Goal: Transaction & Acquisition: Purchase product/service

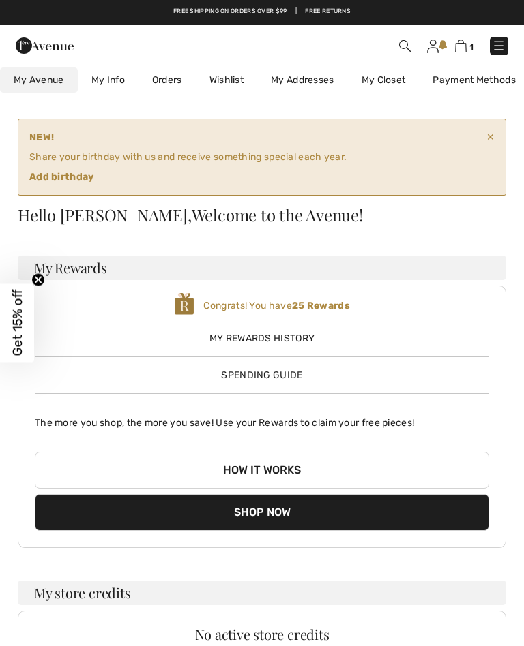
click at [505, 46] on img at bounding box center [499, 46] width 14 height 14
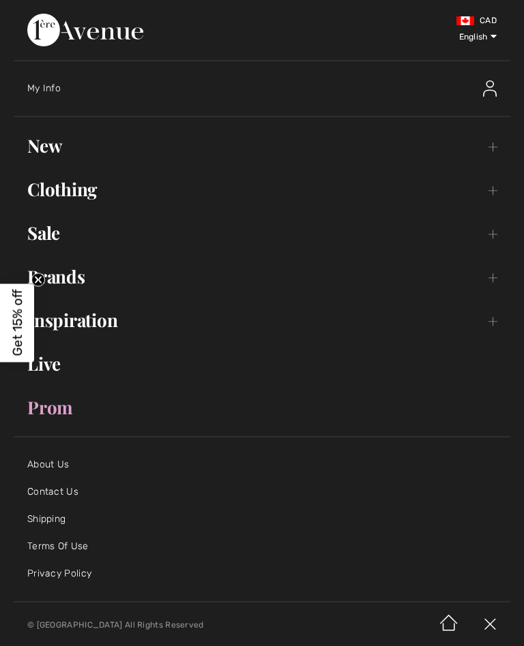
click at [492, 196] on link "Clothing Toggle submenu" at bounding box center [262, 190] width 496 height 30
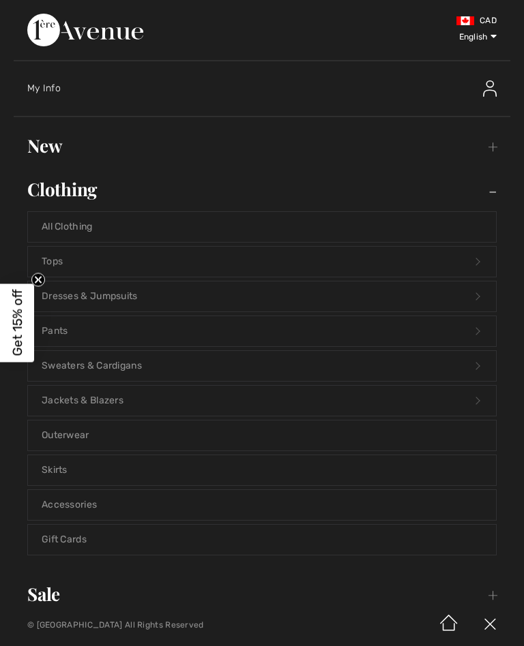
click at [99, 409] on link "Jackets & Blazers Open submenu" at bounding box center [262, 401] width 468 height 30
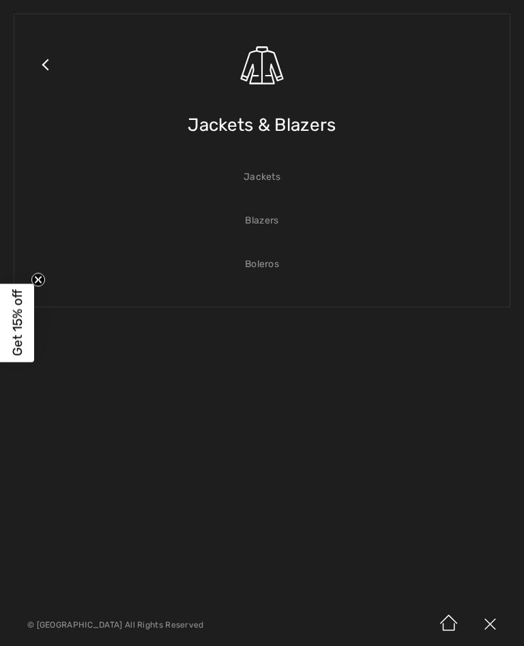
click at [274, 182] on link "Jackets" at bounding box center [262, 177] width 468 height 30
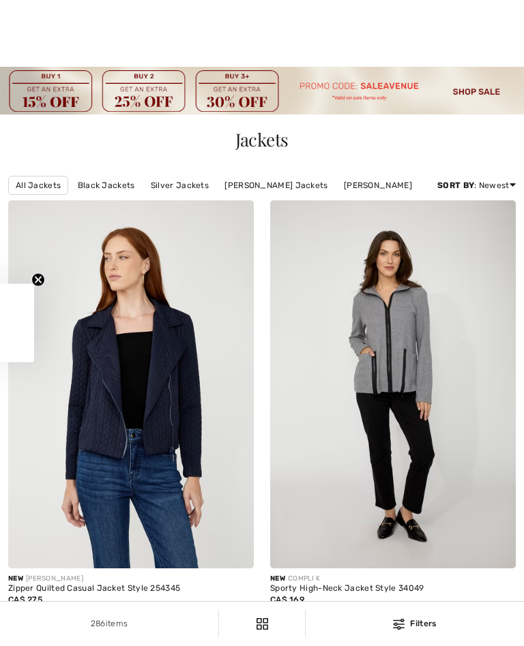
checkbox input "true"
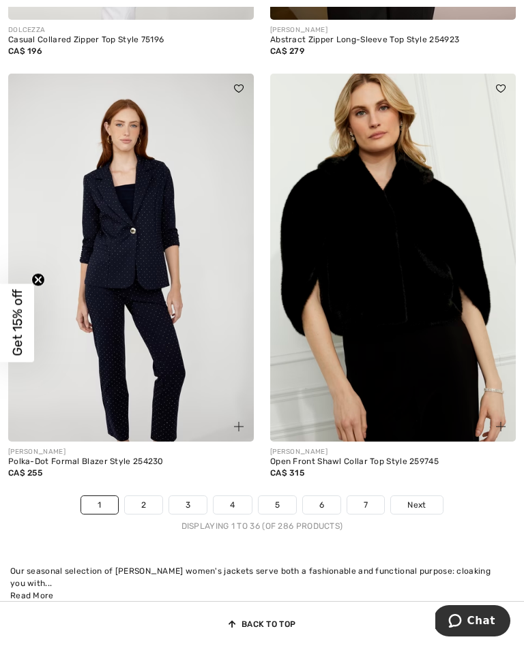
scroll to position [7649, 0]
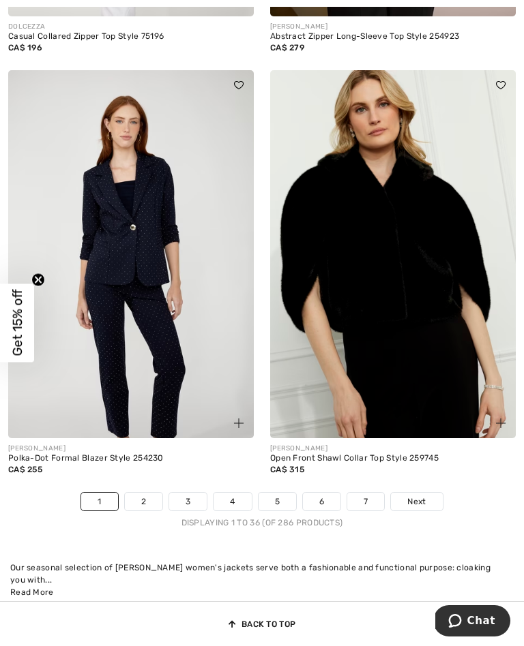
click at [426, 508] on span "Next" at bounding box center [416, 502] width 18 height 12
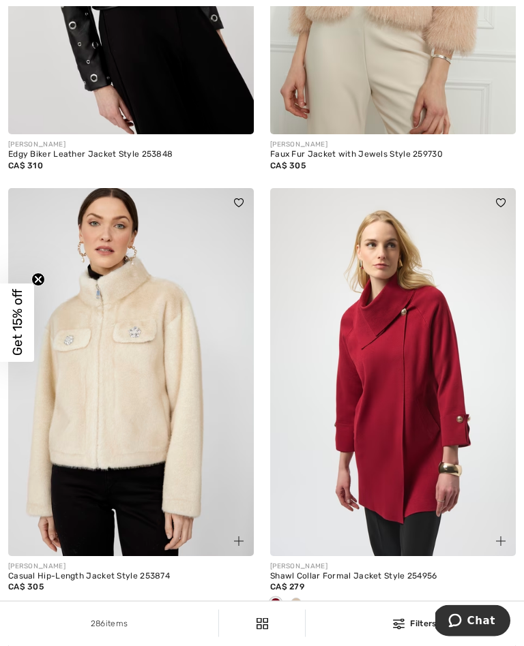
scroll to position [4798, 0]
click at [300, 609] on span at bounding box center [295, 603] width 11 height 11
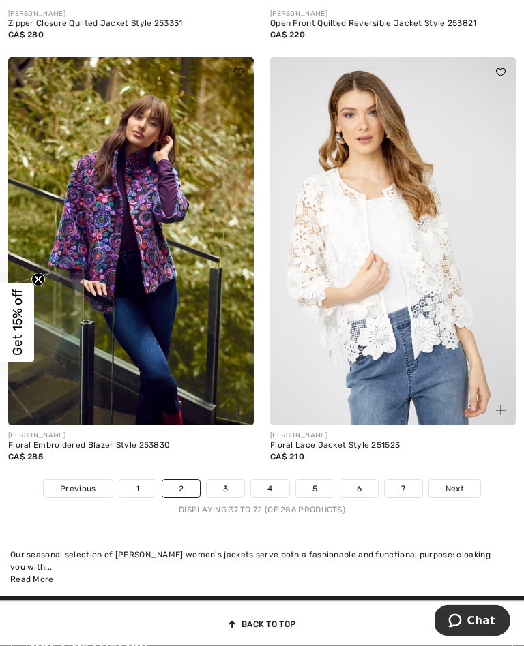
scroll to position [7617, 0]
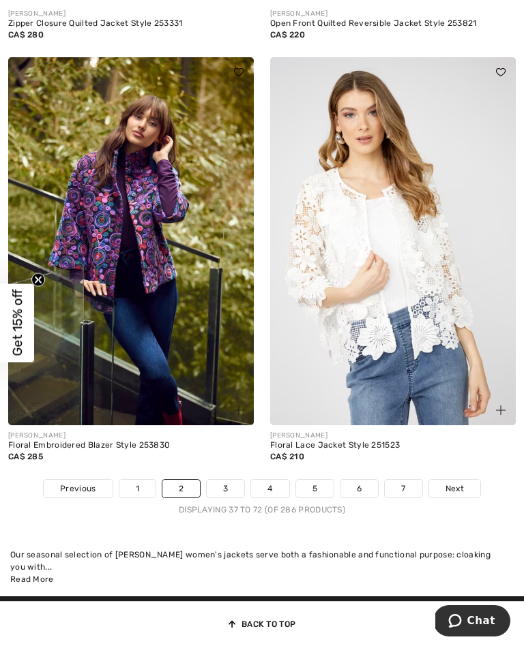
click at [462, 495] on span "Next" at bounding box center [454, 489] width 18 height 12
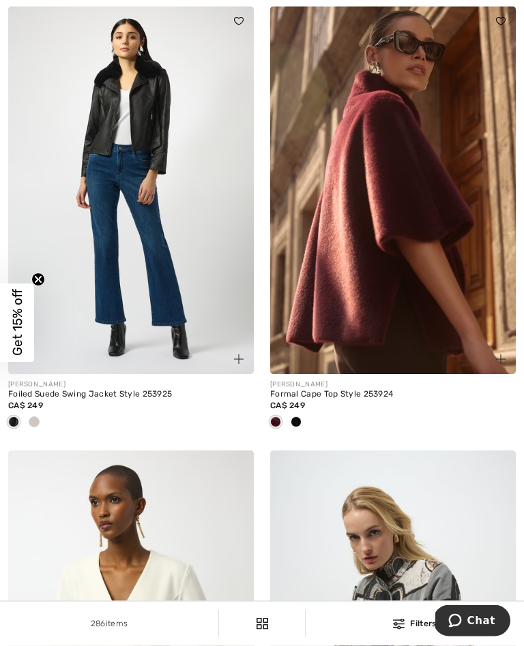
scroll to position [1063, 0]
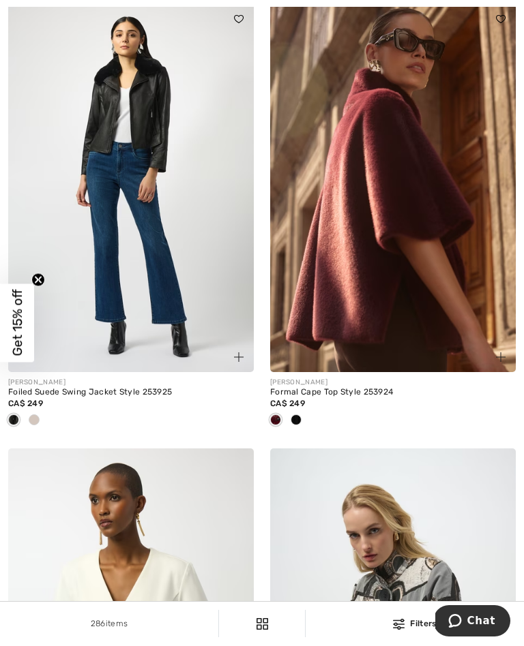
click at [299, 426] on span at bounding box center [295, 420] width 11 height 11
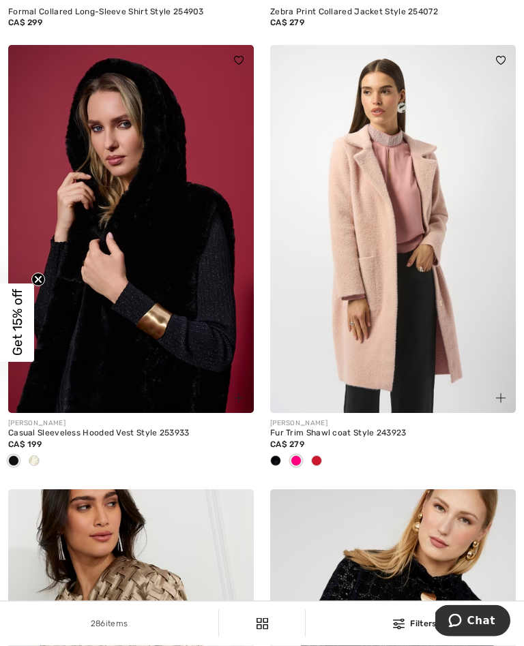
scroll to position [3697, 0]
click at [301, 466] on span at bounding box center [295, 461] width 11 height 11
click at [324, 473] on div at bounding box center [316, 462] width 20 height 23
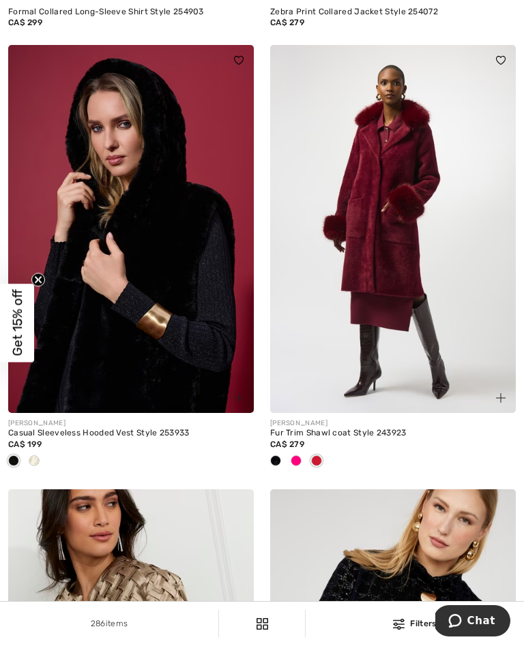
click at [280, 466] on span at bounding box center [275, 461] width 11 height 11
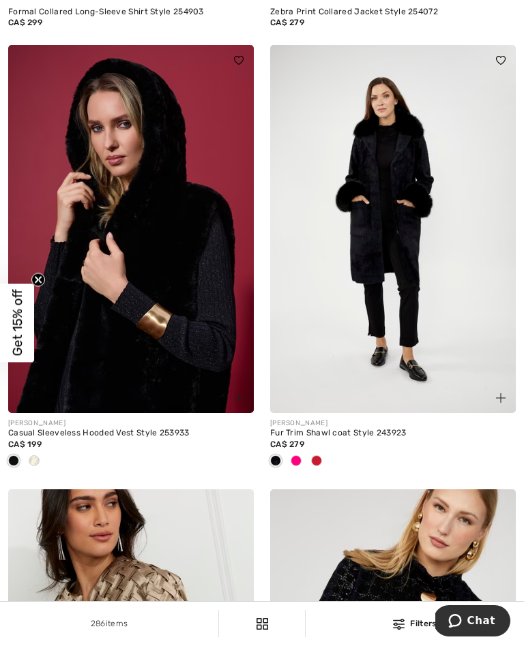
scroll to position [3712, 0]
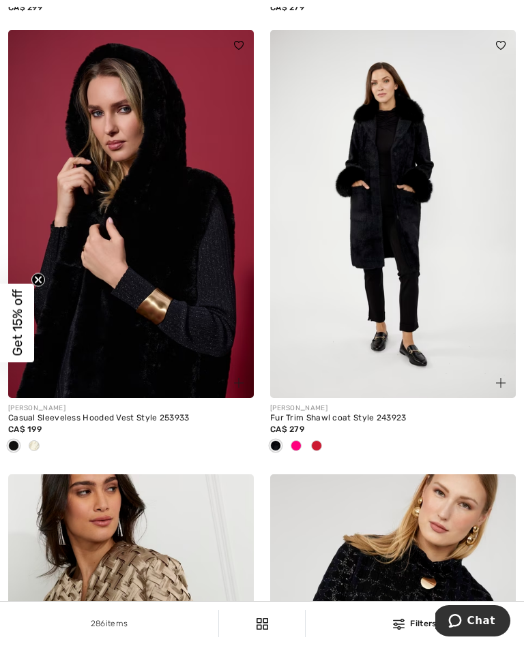
click at [298, 451] on span at bounding box center [295, 446] width 11 height 11
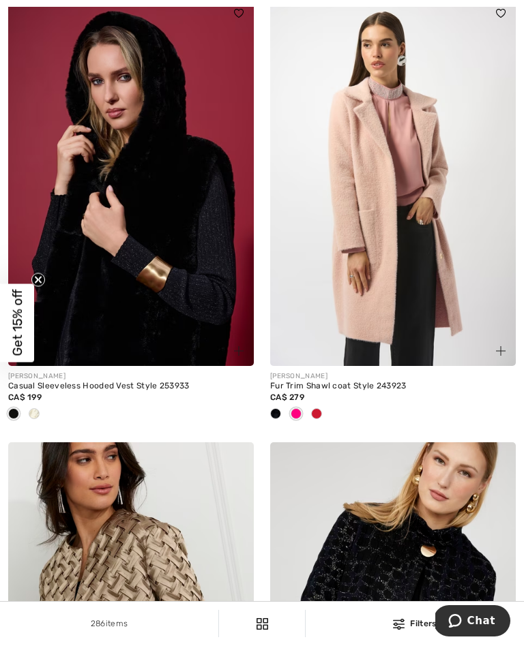
scroll to position [3744, 0]
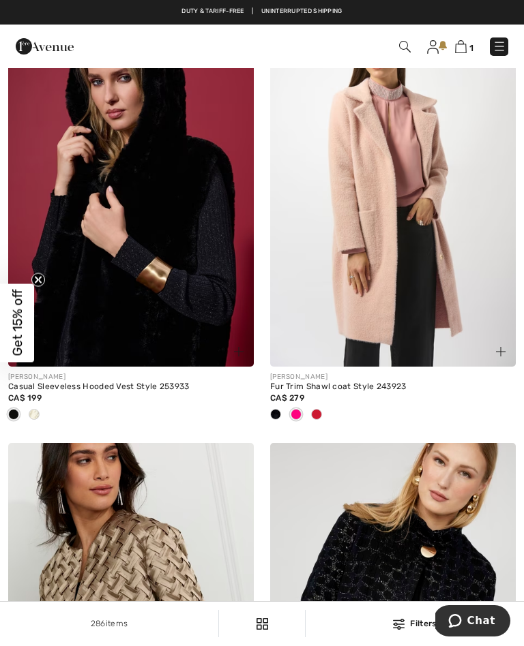
click at [503, 357] on img at bounding box center [501, 352] width 10 height 10
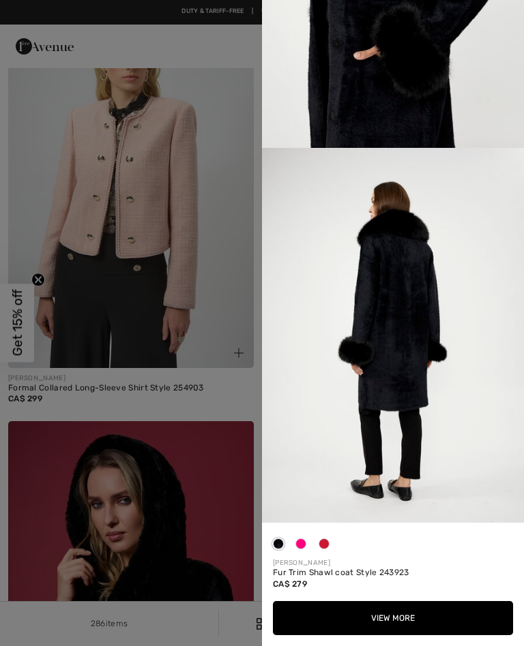
scroll to position [1154, 0]
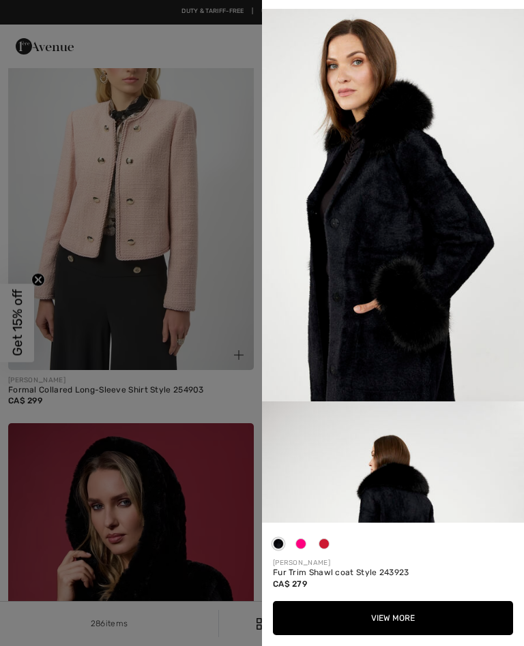
click at [227, 244] on div at bounding box center [262, 323] width 524 height 646
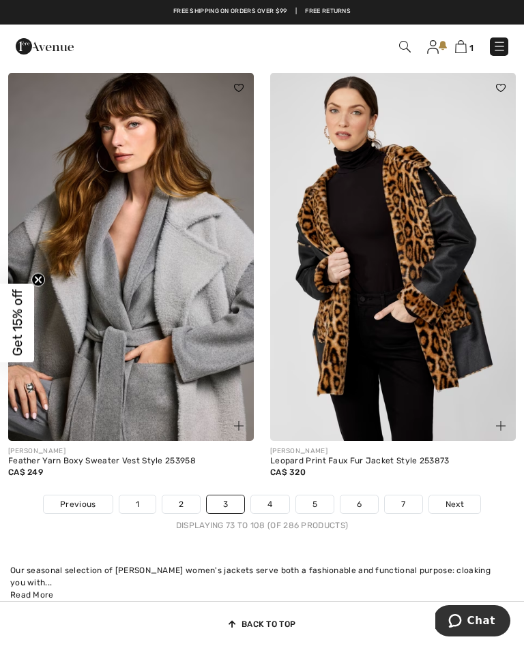
scroll to position [7621, 0]
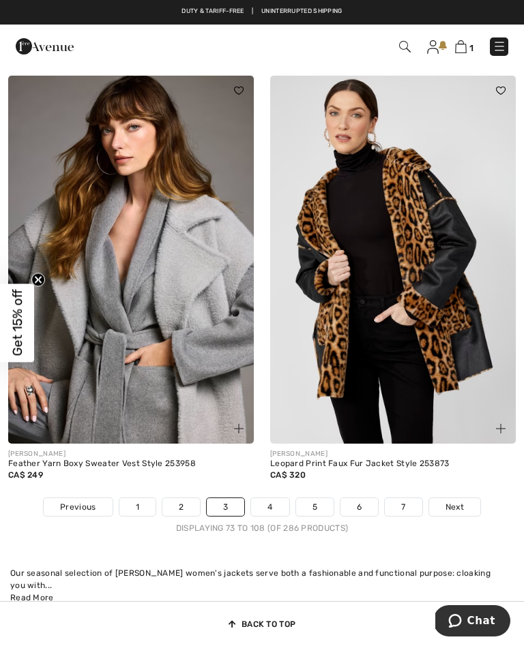
click at [160, 382] on img at bounding box center [130, 260] width 245 height 368
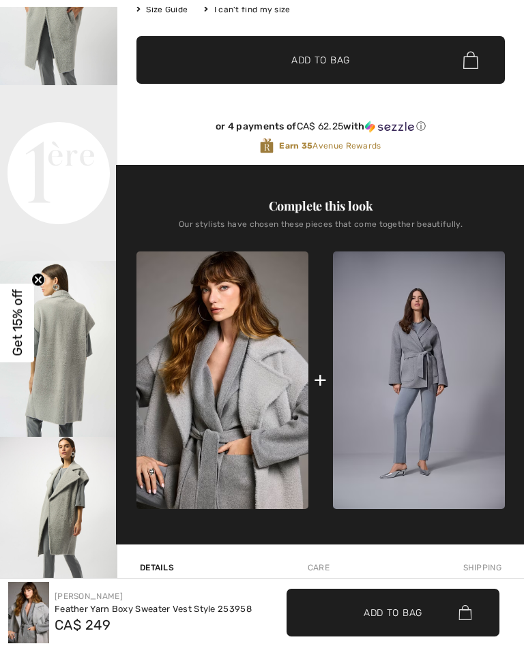
scroll to position [333, 0]
click at [432, 387] on img at bounding box center [419, 381] width 172 height 258
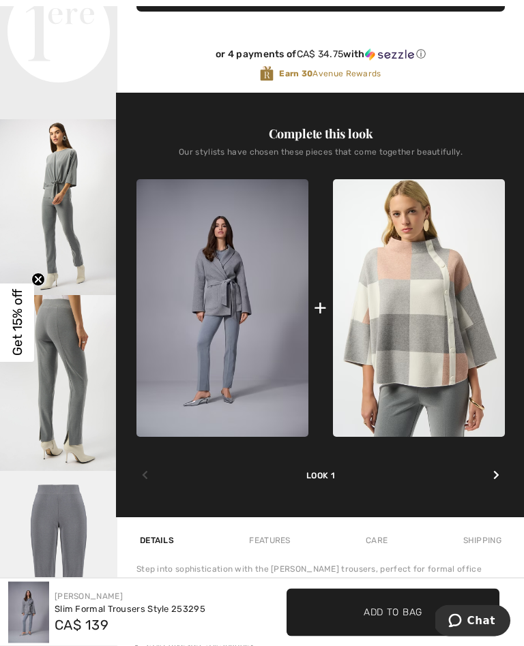
scroll to position [480, 0]
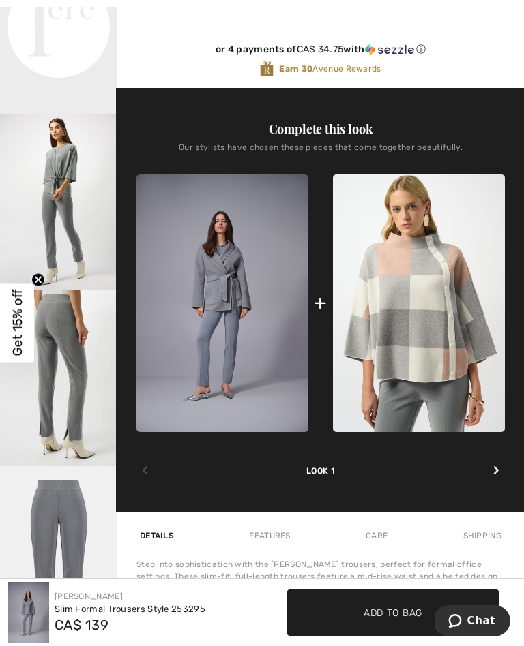
click at [237, 299] on img at bounding box center [222, 304] width 172 height 258
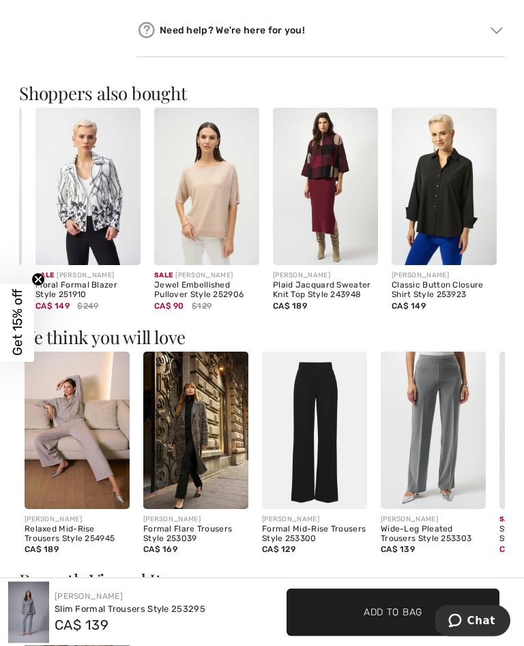
scroll to position [1244, 0]
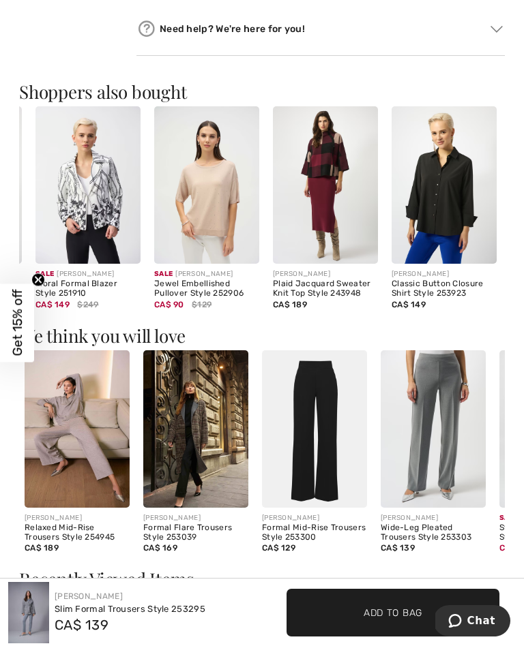
click at [450, 456] on img at bounding box center [433, 430] width 105 height 158
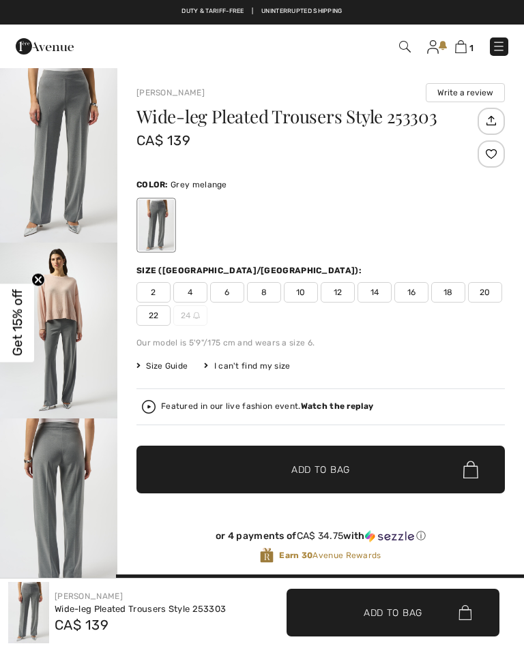
checkbox input "true"
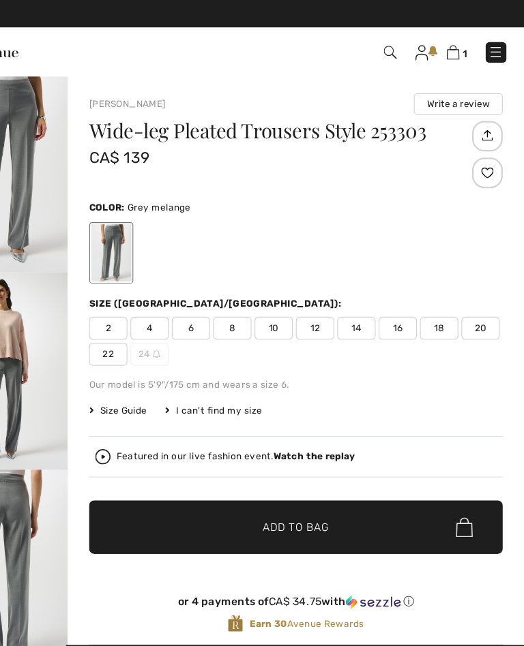
click at [284, 295] on span "10" at bounding box center [301, 292] width 34 height 20
click at [291, 471] on span "Add to Bag" at bounding box center [320, 470] width 59 height 14
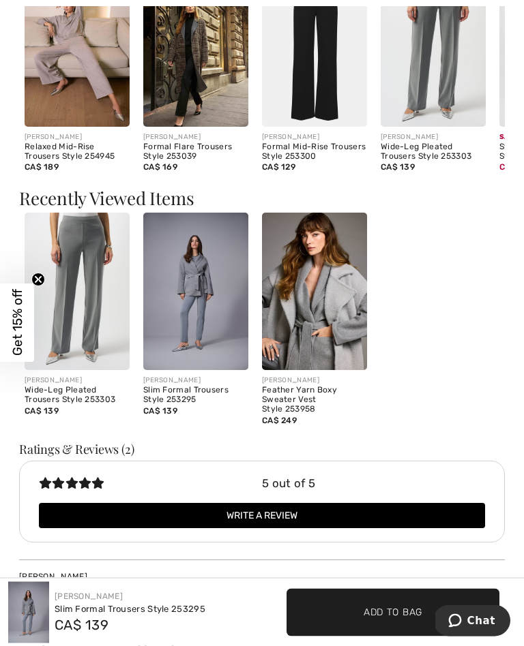
scroll to position [1625, 0]
click at [332, 317] on img at bounding box center [314, 292] width 105 height 158
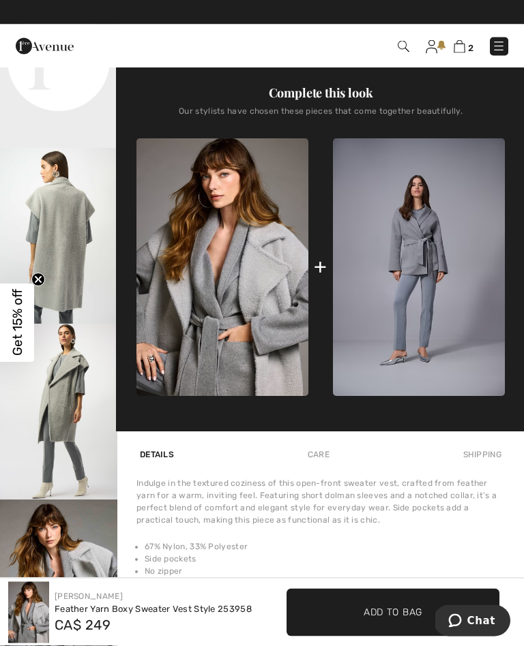
scroll to position [447, 0]
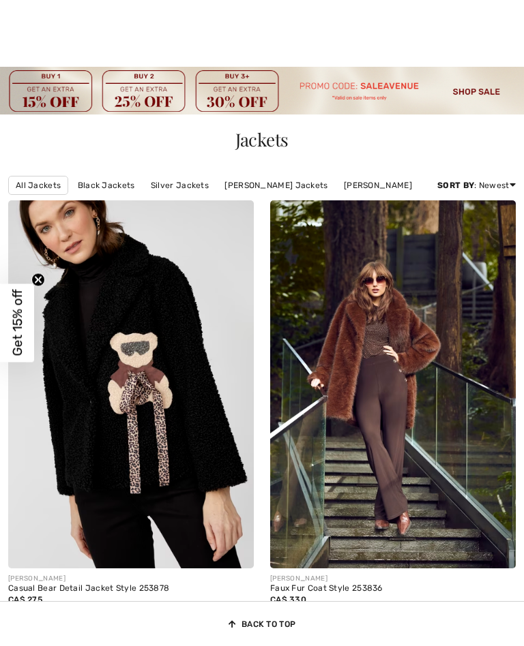
checkbox input "true"
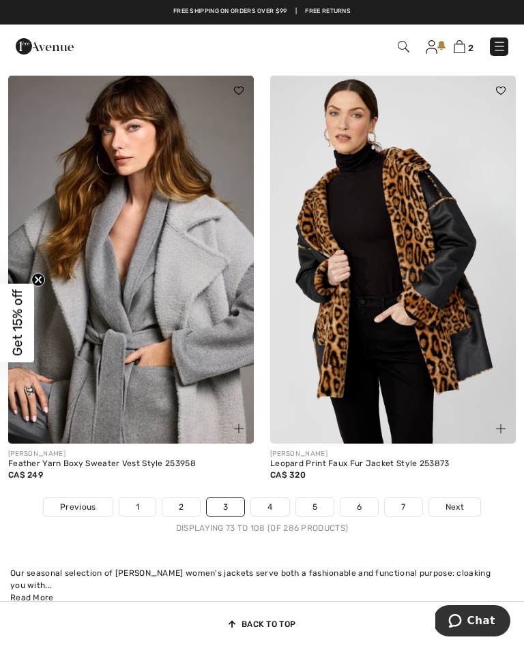
click at [466, 516] on link "Next" at bounding box center [454, 507] width 51 height 18
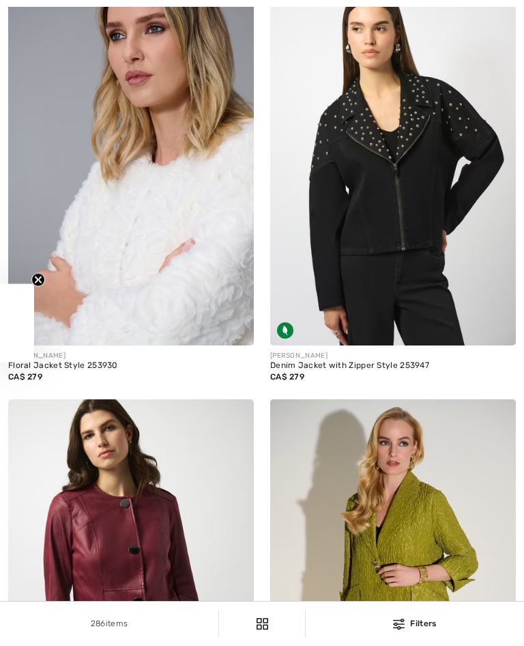
checkbox input "true"
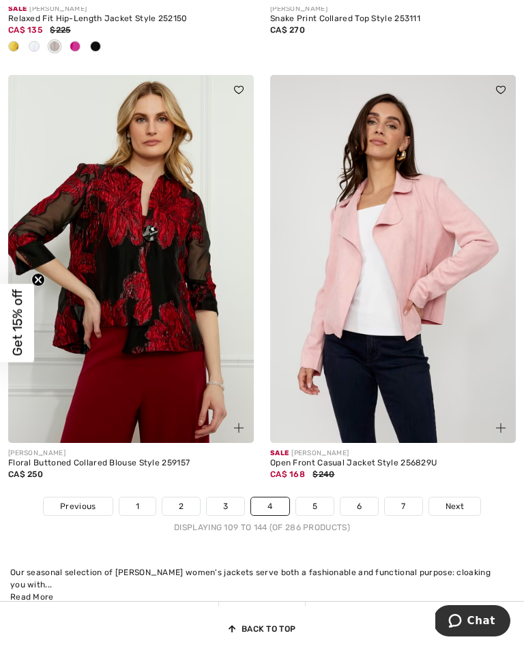
scroll to position [7556, 0]
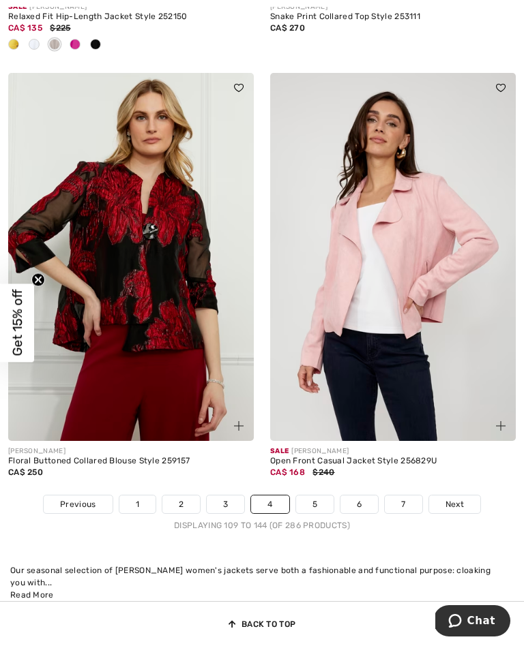
click at [462, 509] on span "Next" at bounding box center [454, 504] width 18 height 12
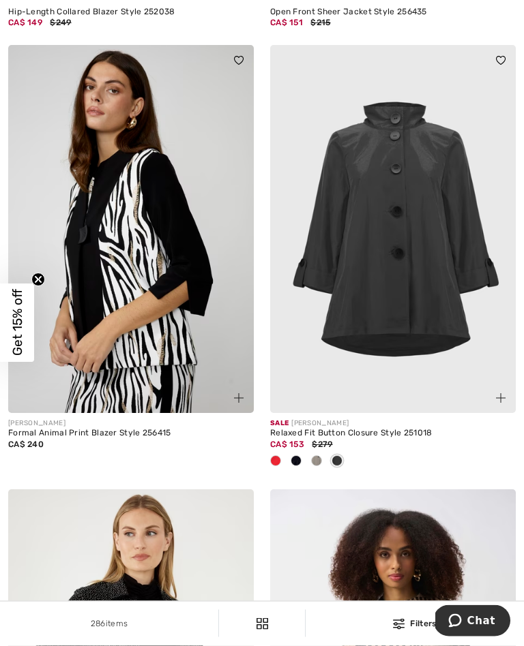
scroll to position [7252, 0]
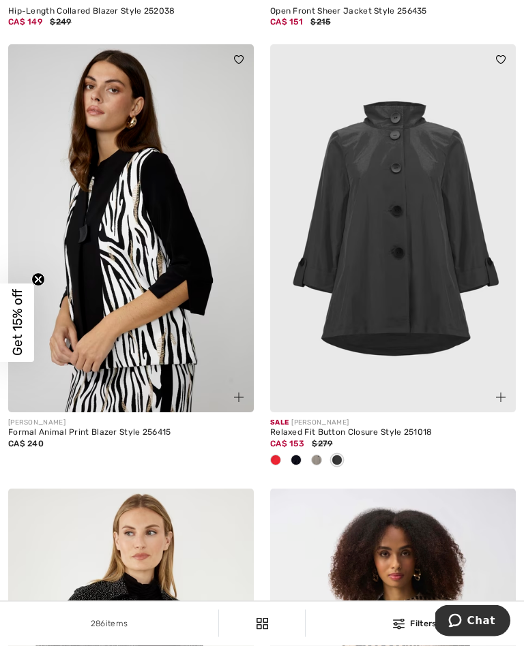
click at [422, 379] on img at bounding box center [392, 229] width 245 height 368
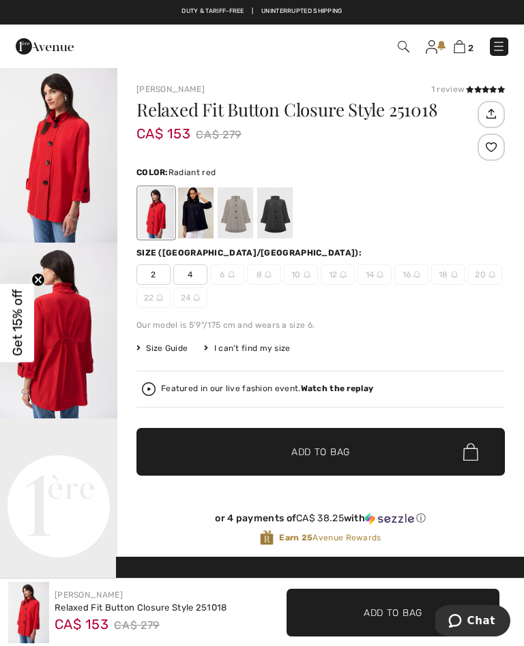
click at [196, 209] on div at bounding box center [195, 213] width 35 height 51
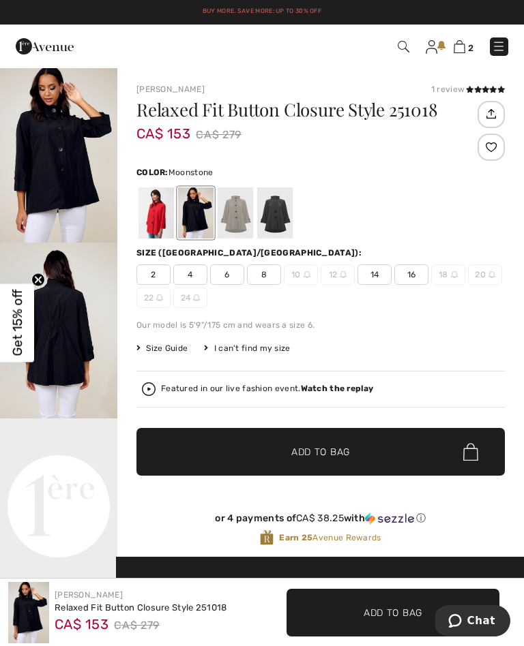
click at [244, 217] on div at bounding box center [235, 213] width 35 height 51
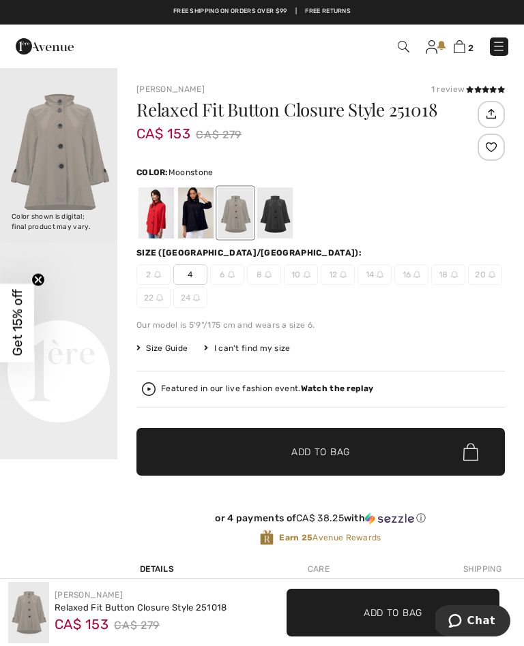
click at [283, 209] on div at bounding box center [274, 213] width 35 height 51
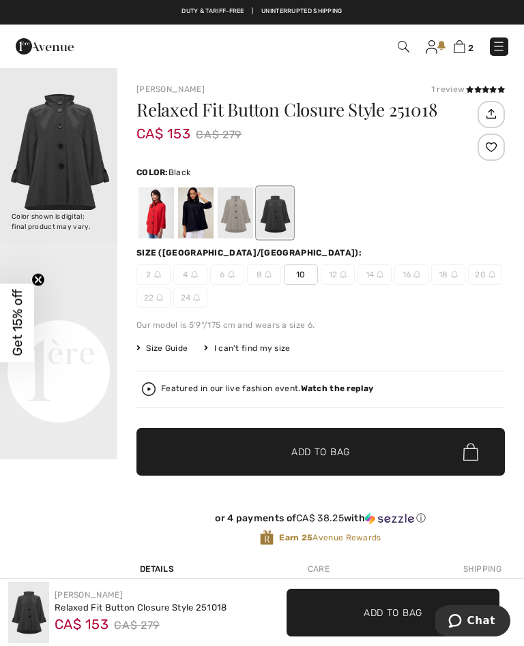
click at [200, 215] on div at bounding box center [195, 213] width 35 height 51
